Goal: Information Seeking & Learning: Check status

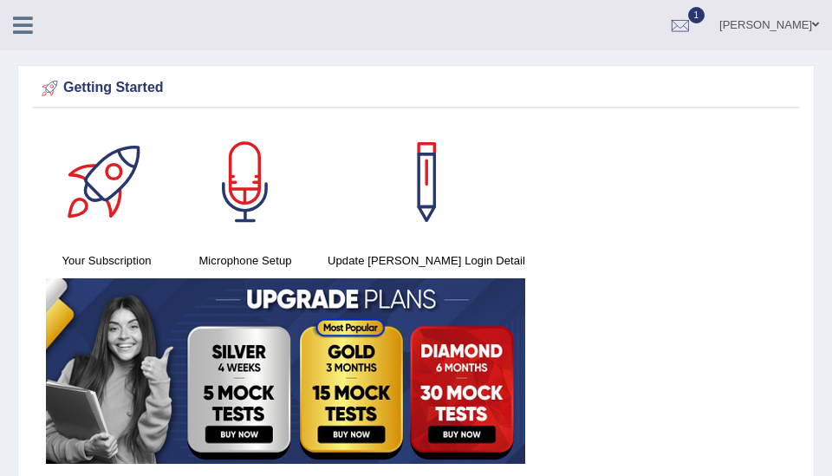
click at [706, 16] on span "1" at bounding box center [696, 15] width 17 height 16
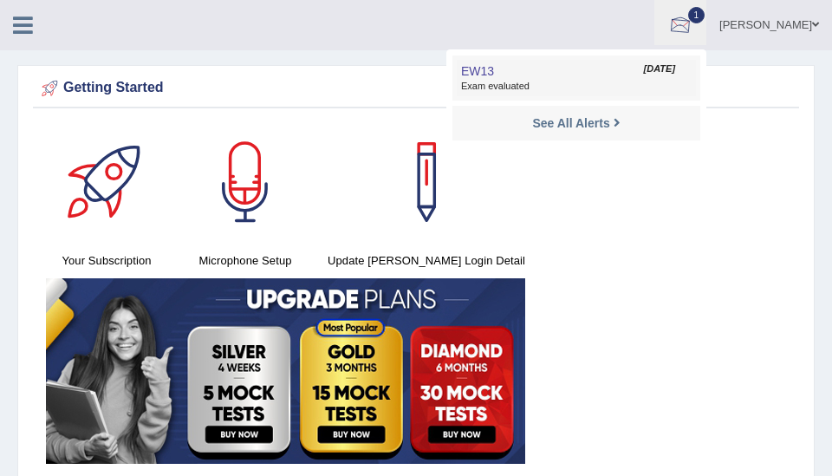
click at [589, 75] on link "EW13 Oct 13, 2025 Exam evaluated" at bounding box center [576, 78] width 239 height 36
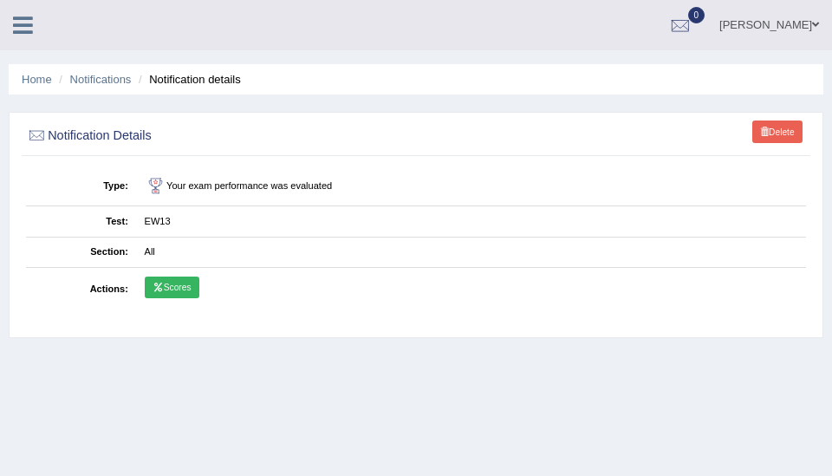
click at [182, 286] on link "Scores" at bounding box center [172, 287] width 55 height 23
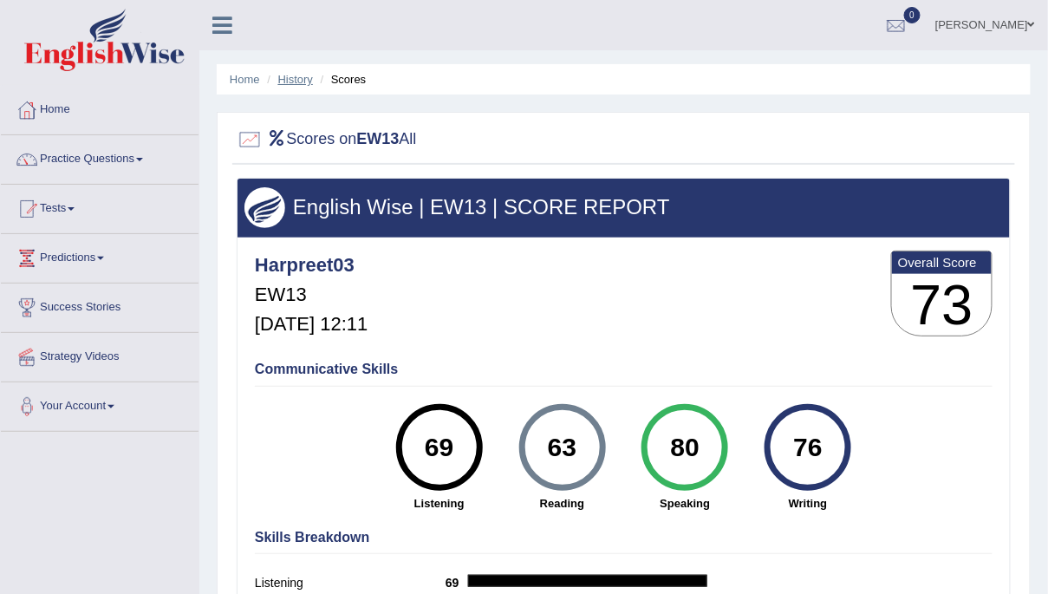
click at [303, 80] on link "History" at bounding box center [295, 79] width 35 height 13
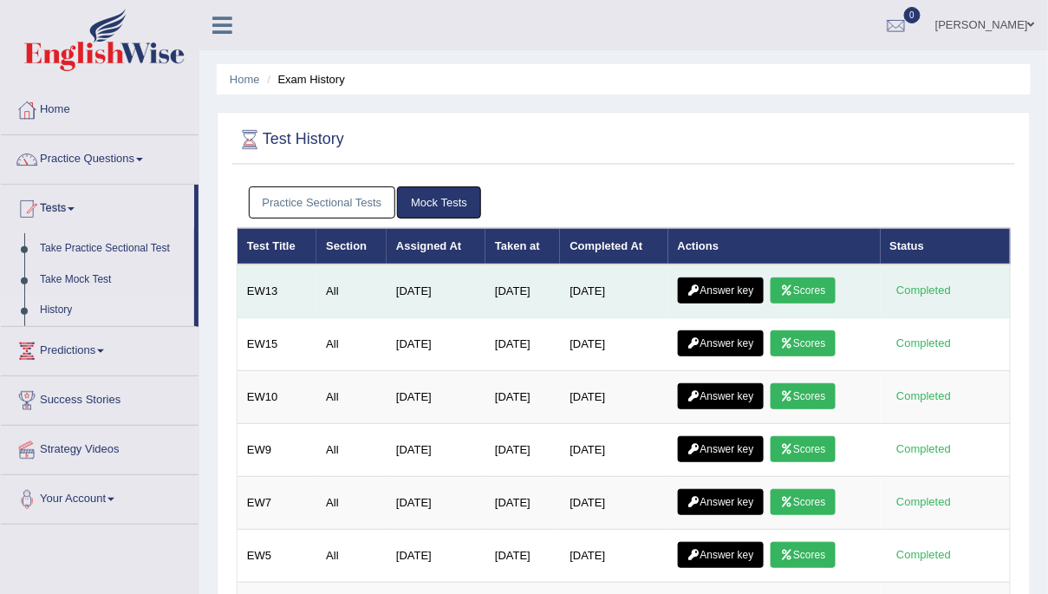
click at [719, 286] on link "Answer key" at bounding box center [721, 290] width 86 height 26
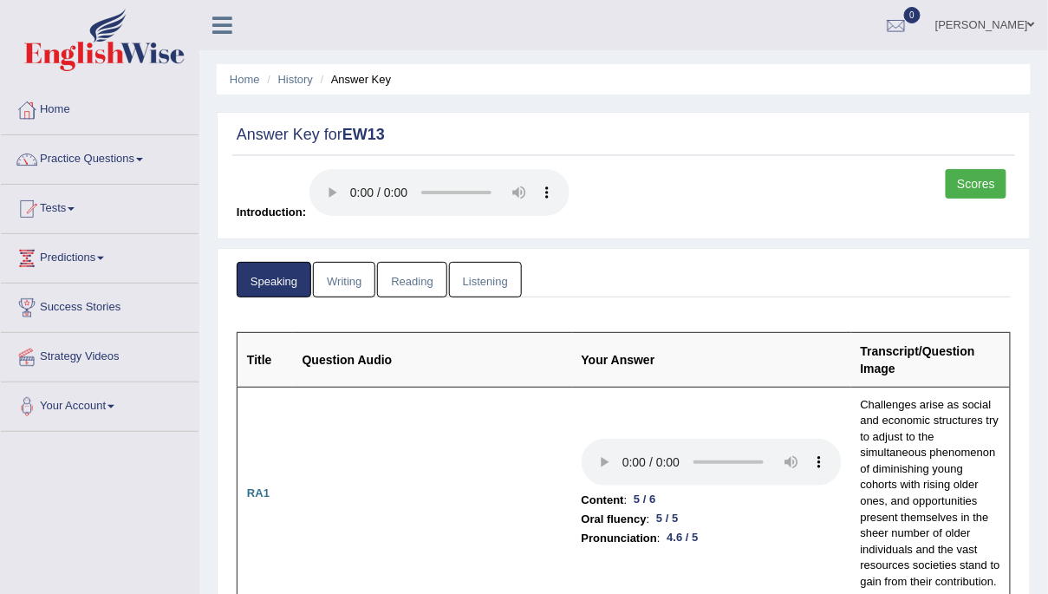
click at [348, 280] on link "Writing" at bounding box center [344, 280] width 62 height 36
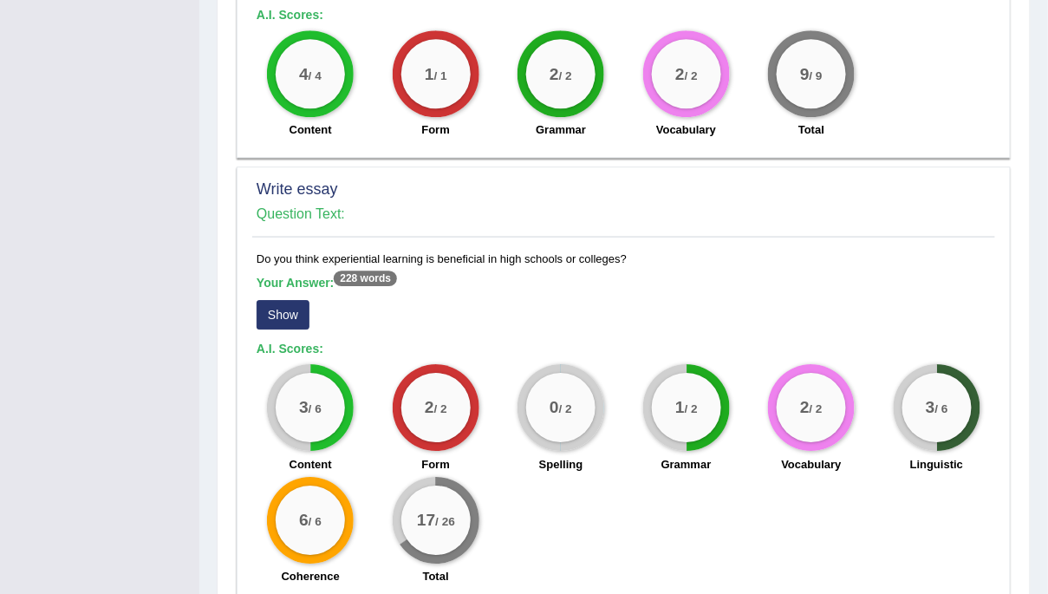
scroll to position [1248, 0]
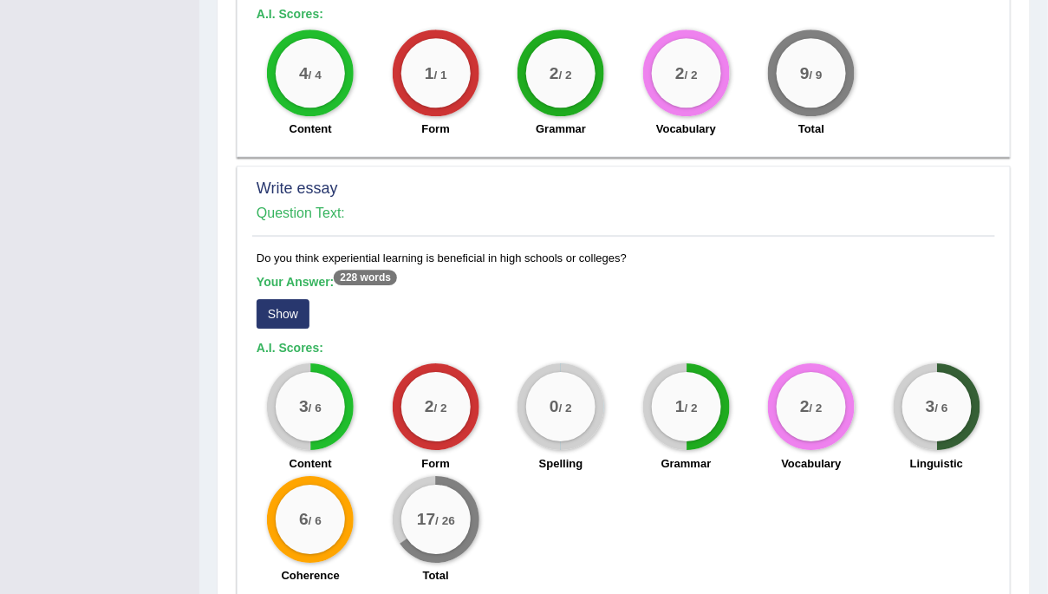
click at [283, 299] on button "Show" at bounding box center [283, 313] width 53 height 29
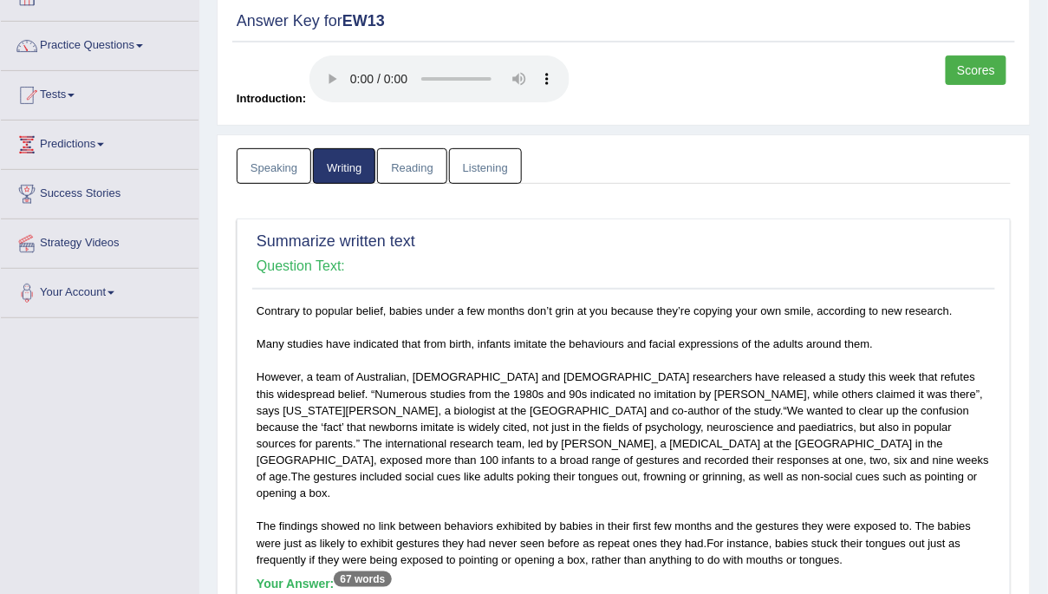
scroll to position [0, 0]
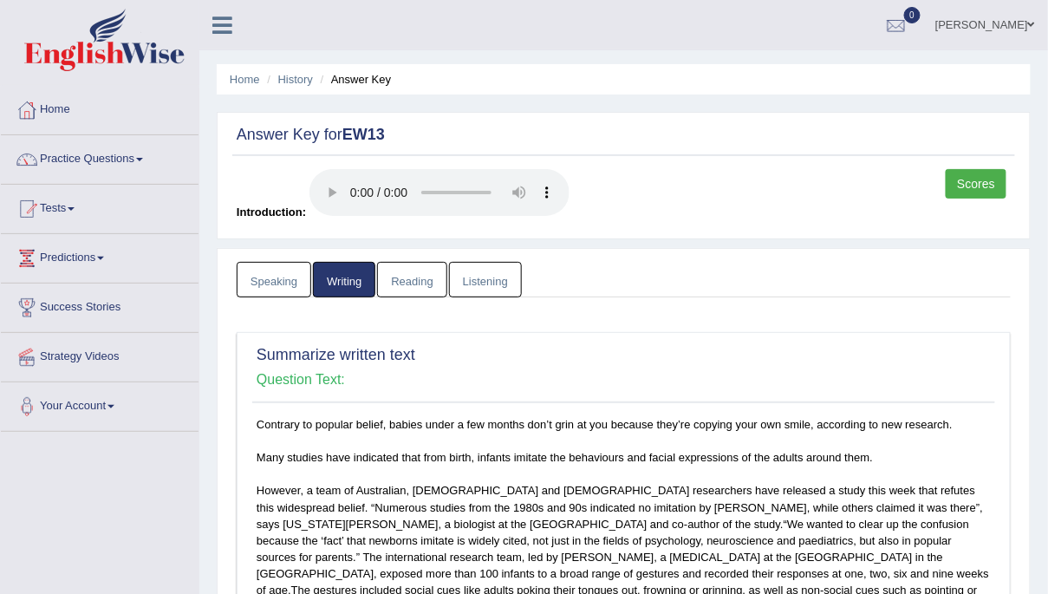
click at [413, 284] on link "Reading" at bounding box center [411, 280] width 69 height 36
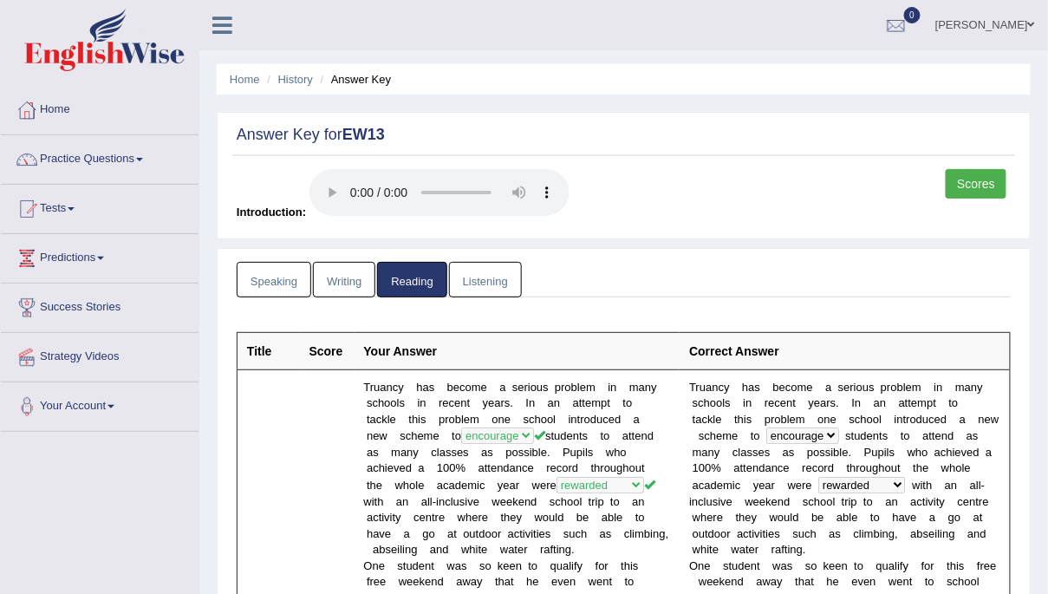
click at [486, 281] on link "Listening" at bounding box center [485, 280] width 73 height 36
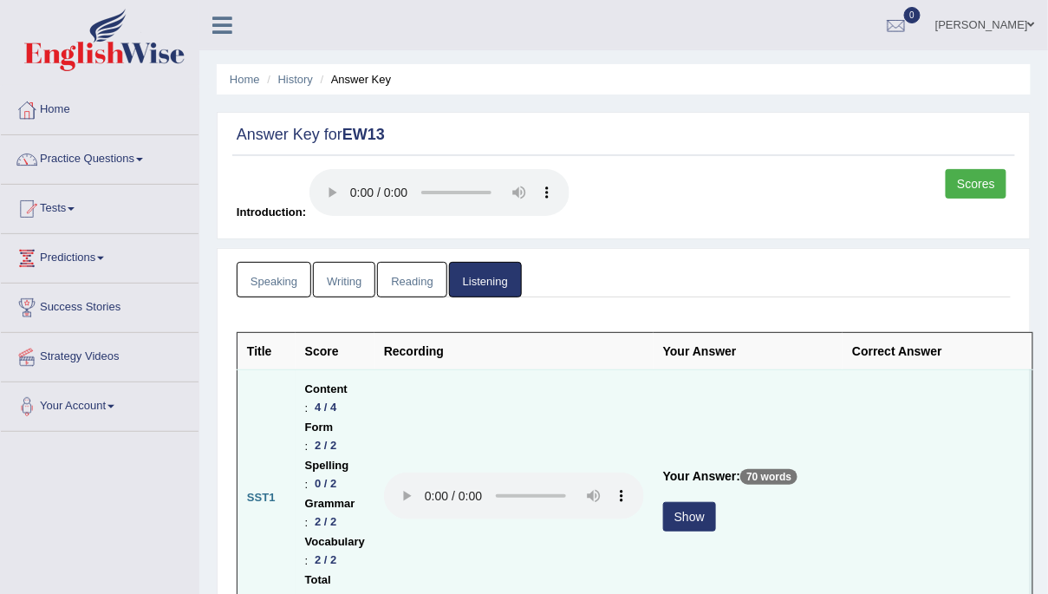
click at [716, 502] on button "Show" at bounding box center [689, 516] width 53 height 29
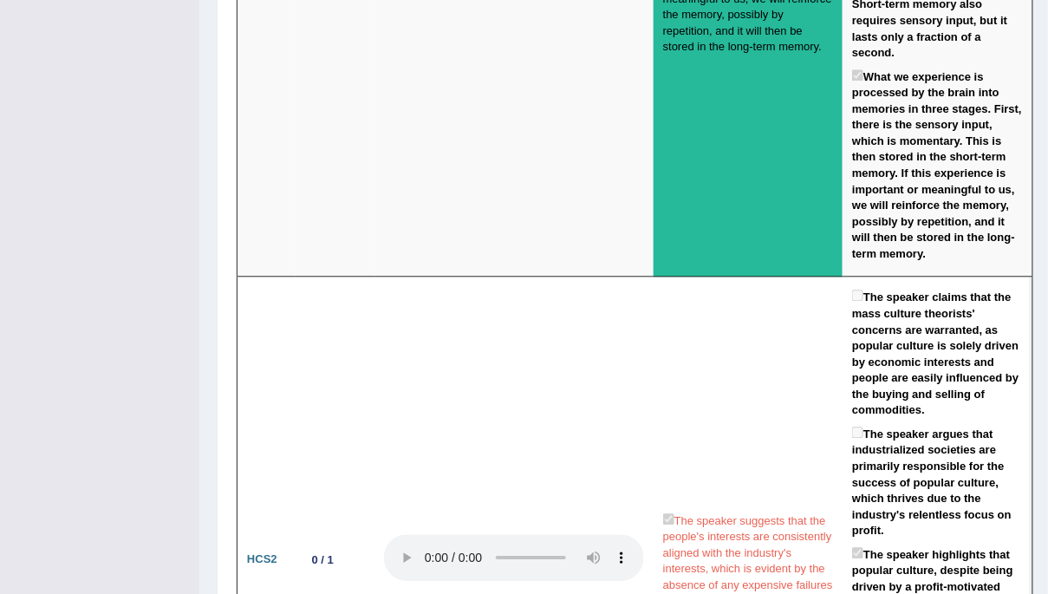
scroll to position [2597, 0]
